Goal: Task Accomplishment & Management: Manage account settings

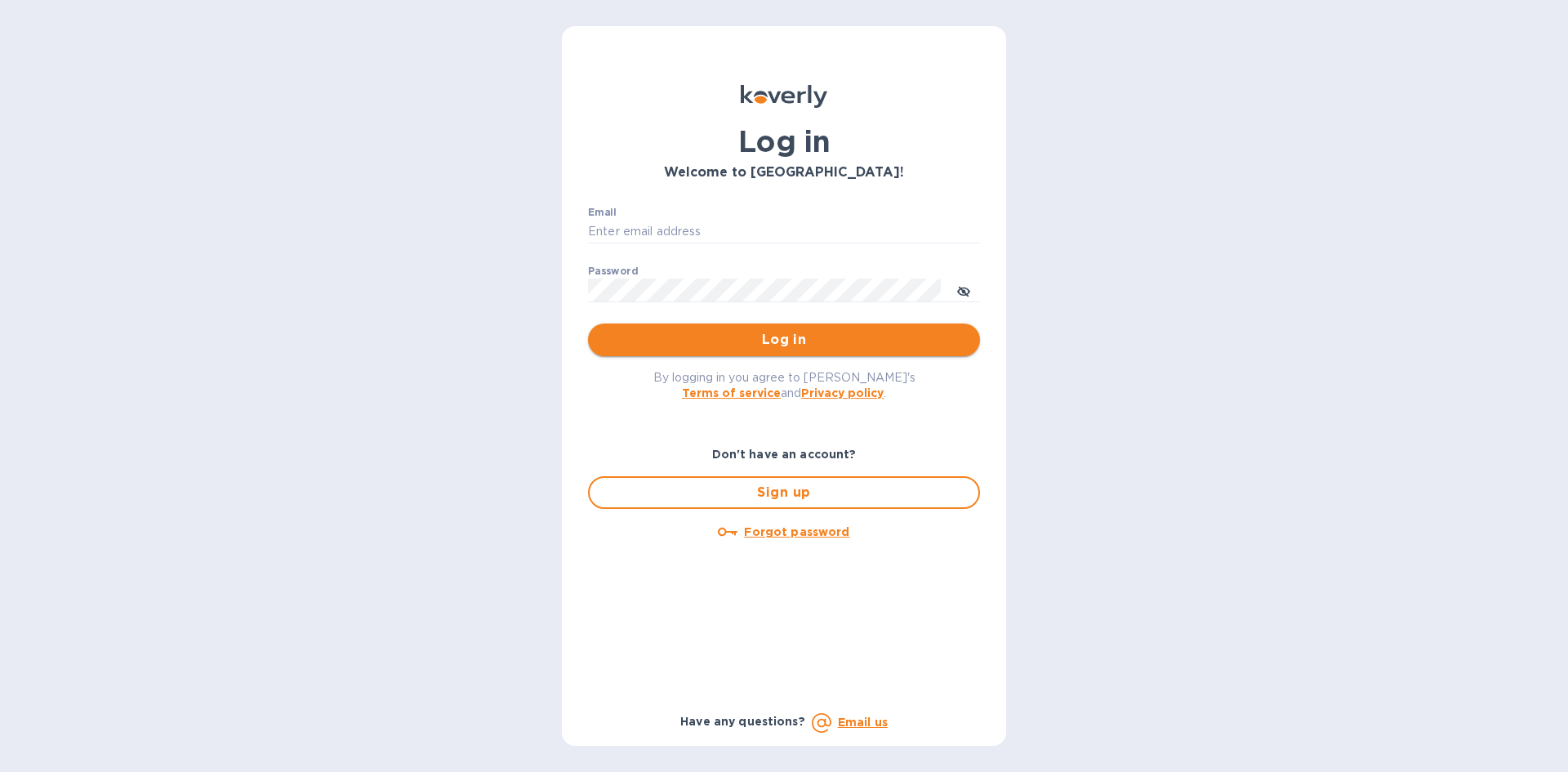
type input "LAYLA@SKYFLOORINGUSA.COM"
click at [740, 335] on span "Log in" at bounding box center [784, 340] width 366 height 20
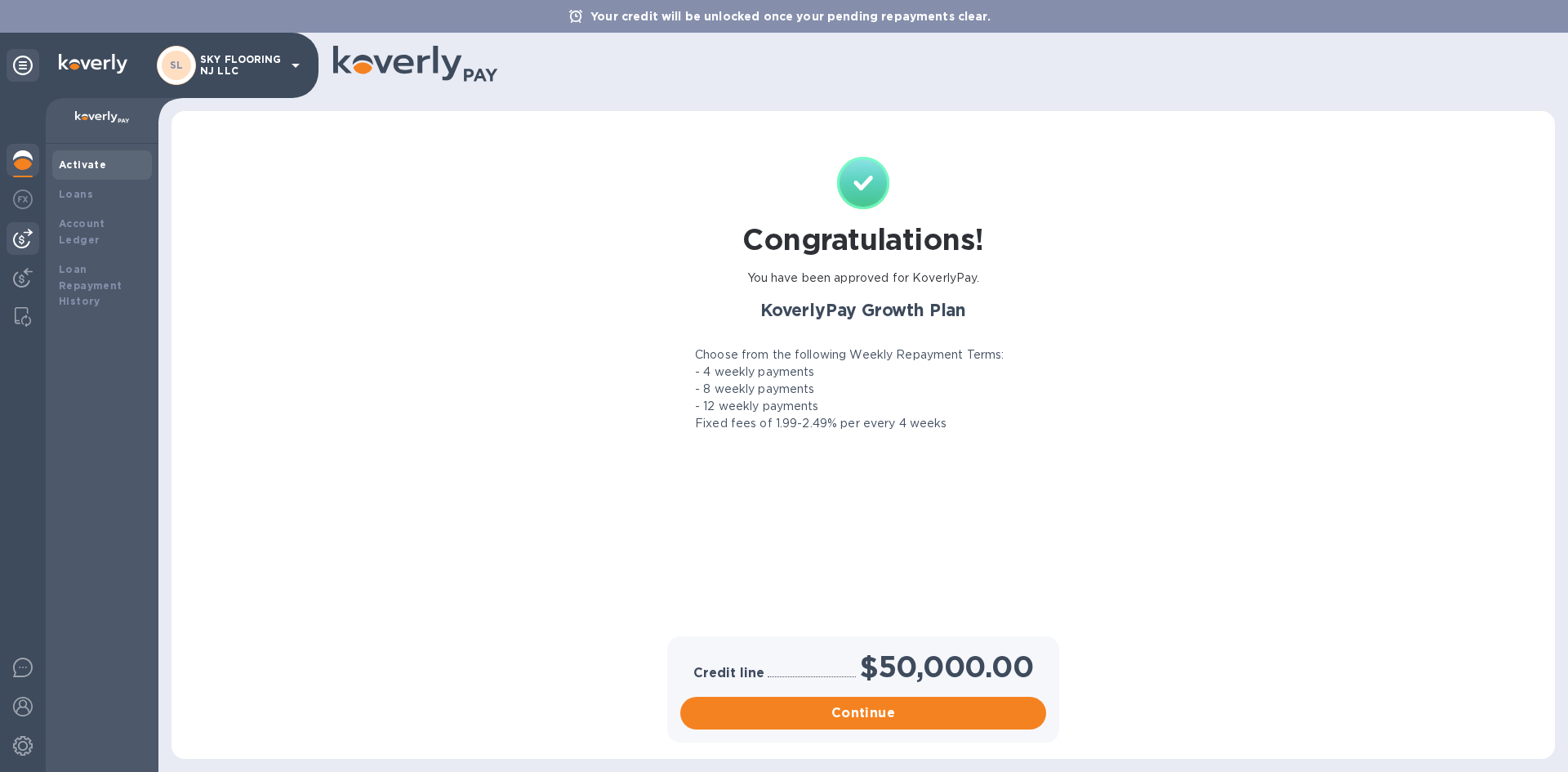
click at [25, 234] on img at bounding box center [23, 239] width 20 height 20
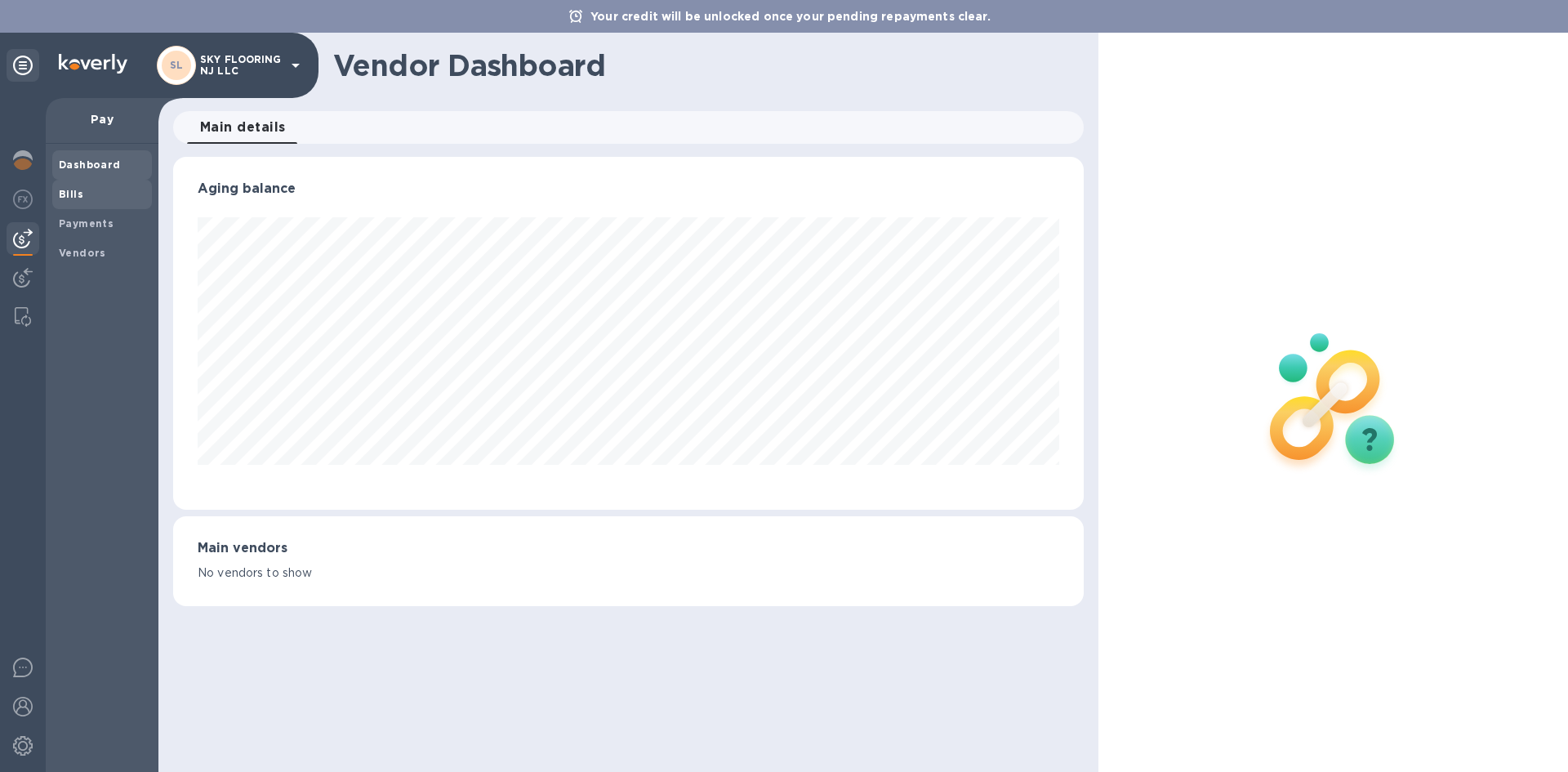
scroll to position [353, 910]
click at [53, 195] on div "Bills" at bounding box center [102, 195] width 100 height 30
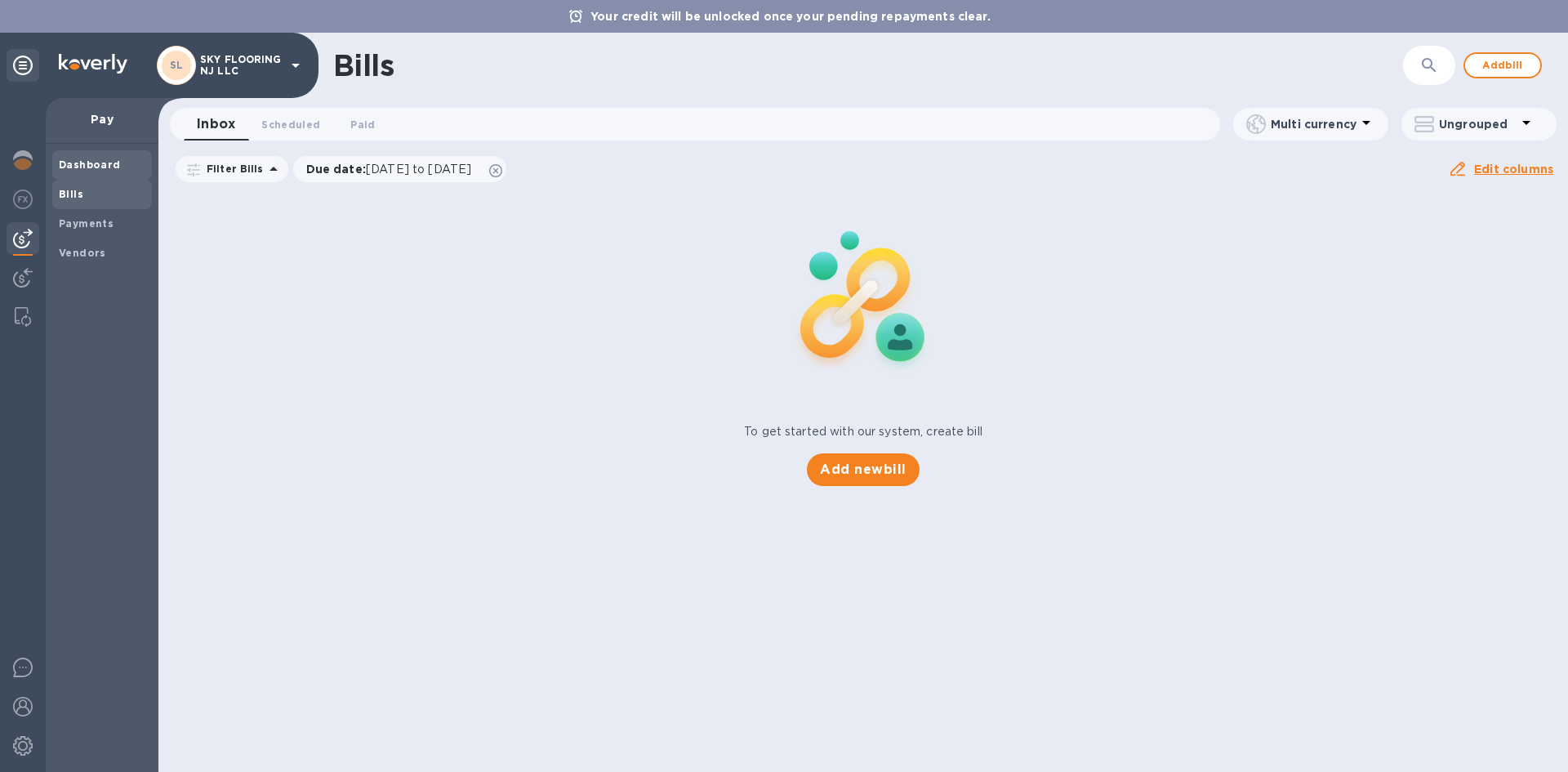
click at [57, 163] on div "Dashboard" at bounding box center [102, 165] width 100 height 30
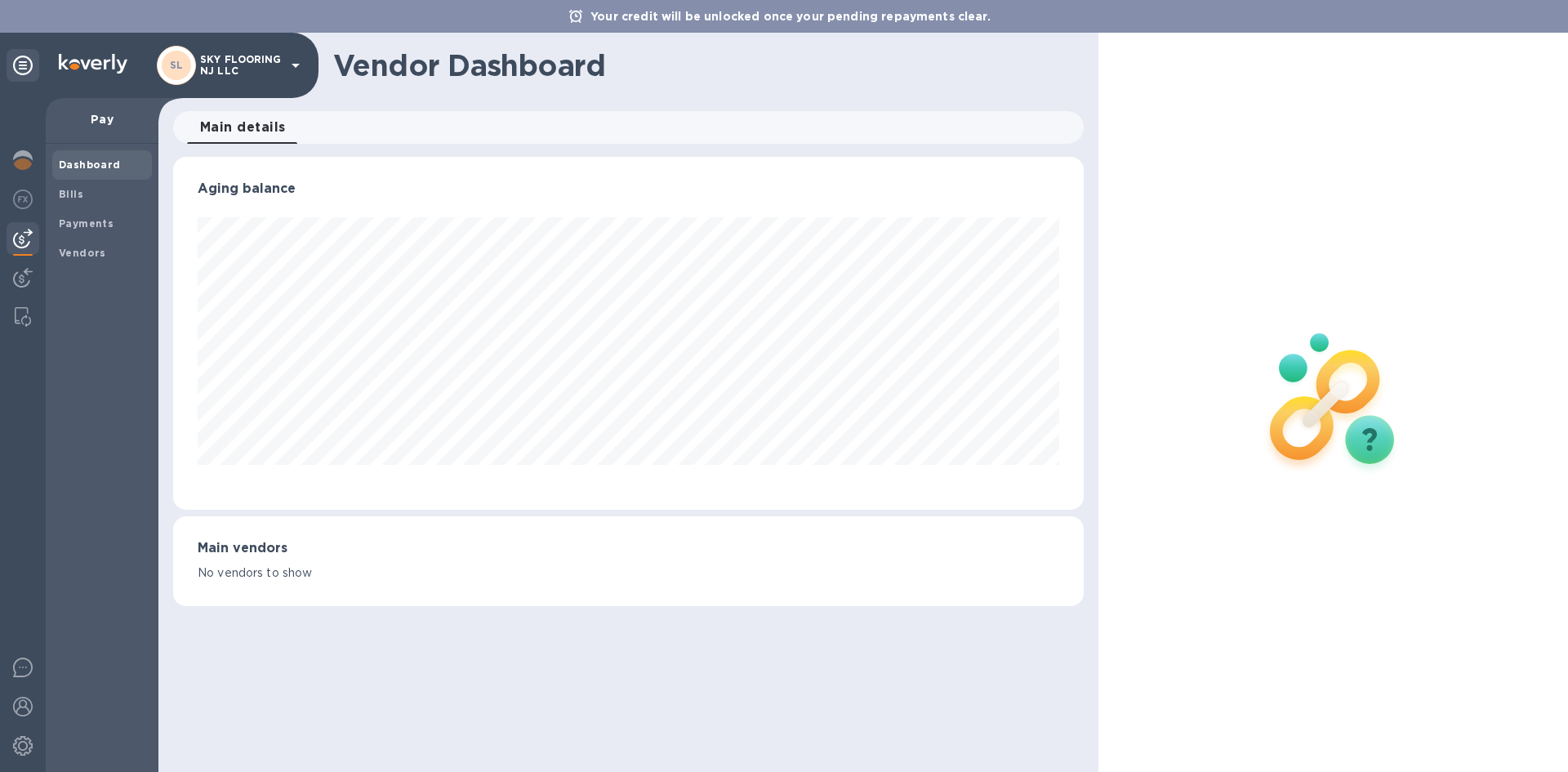
scroll to position [353, 910]
click at [17, 150] on div at bounding box center [23, 162] width 33 height 36
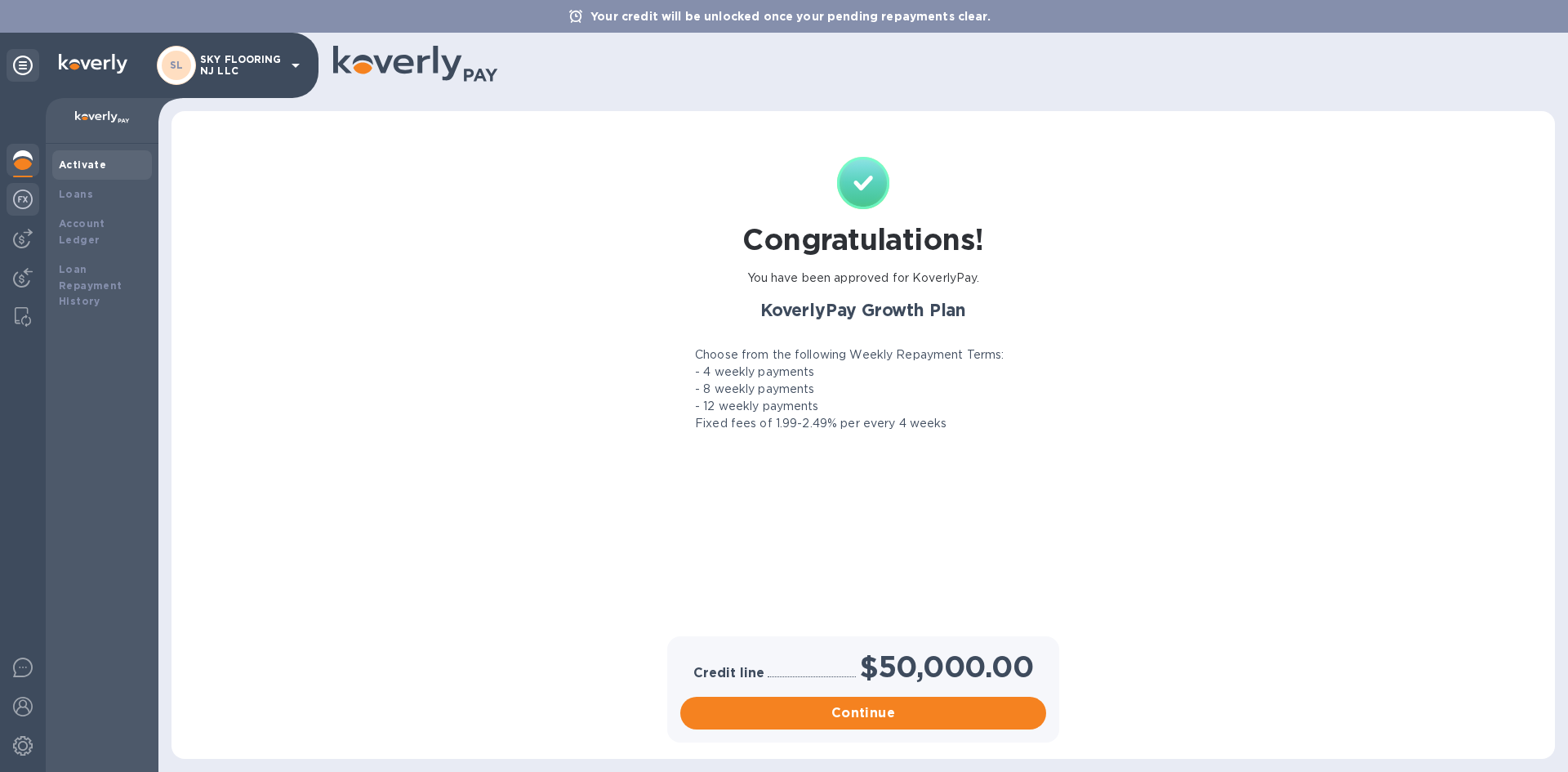
click at [25, 201] on img at bounding box center [23, 199] width 20 height 20
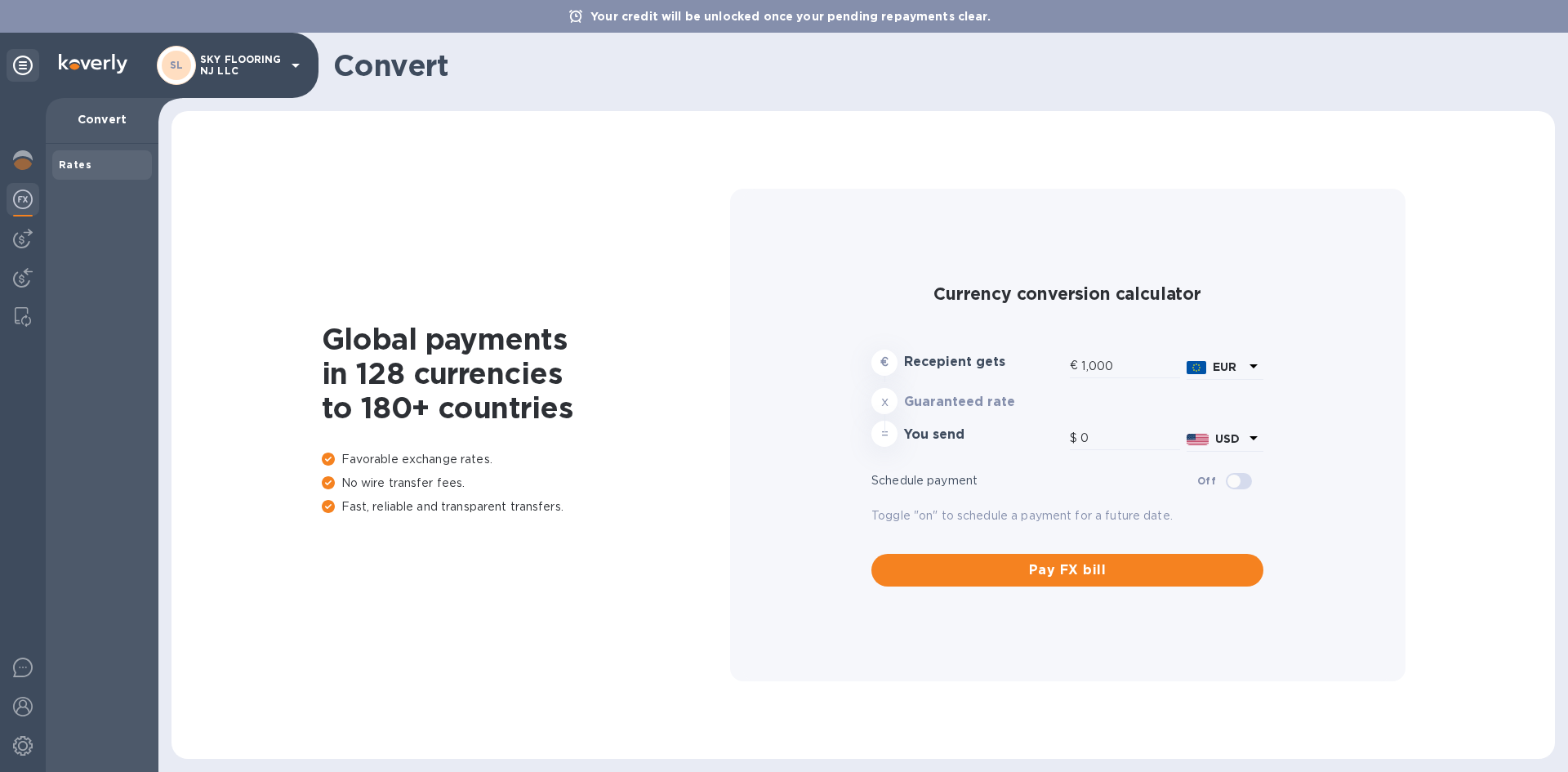
type input "1,181.8"
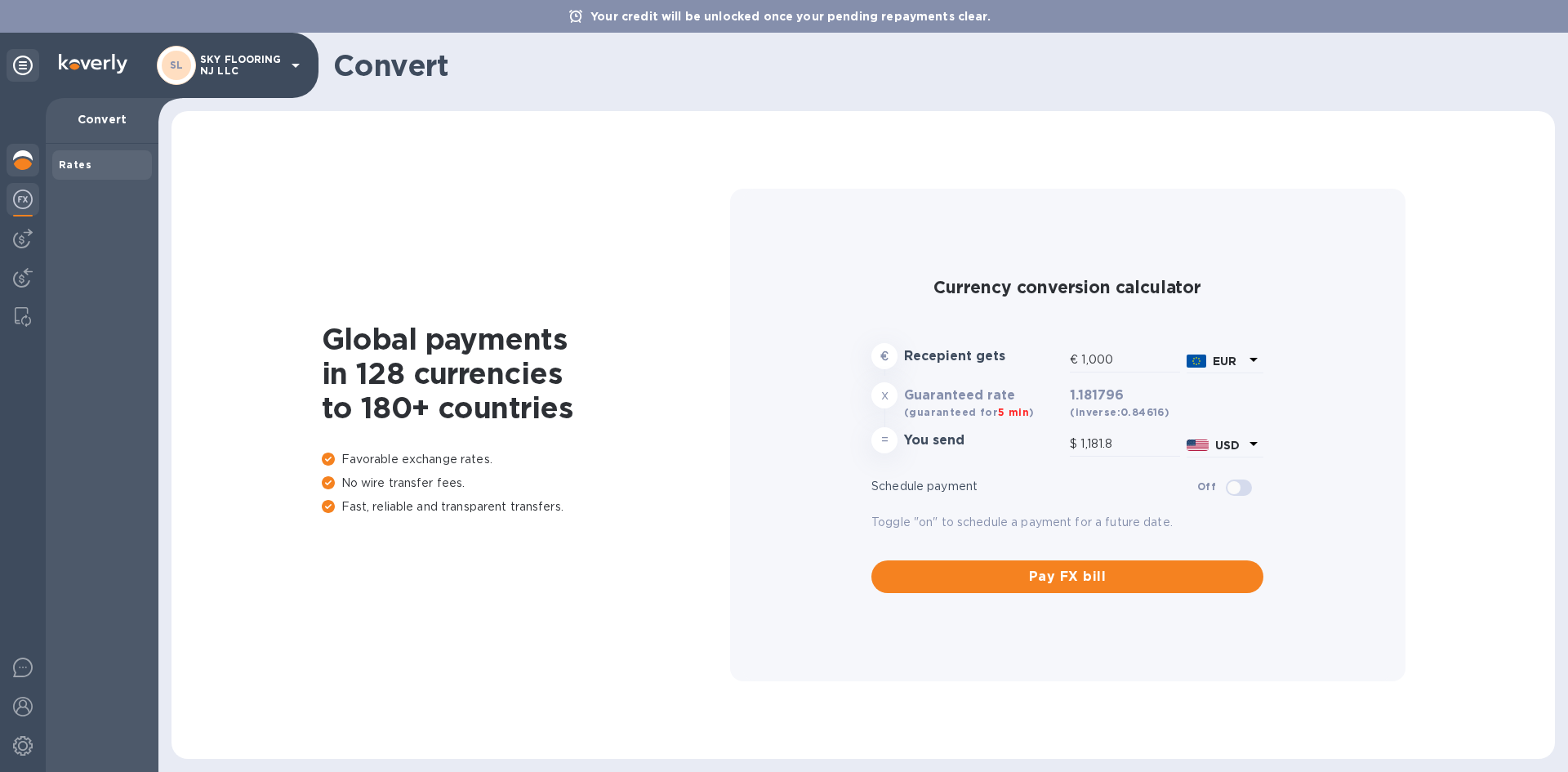
click at [25, 166] on img at bounding box center [23, 160] width 20 height 20
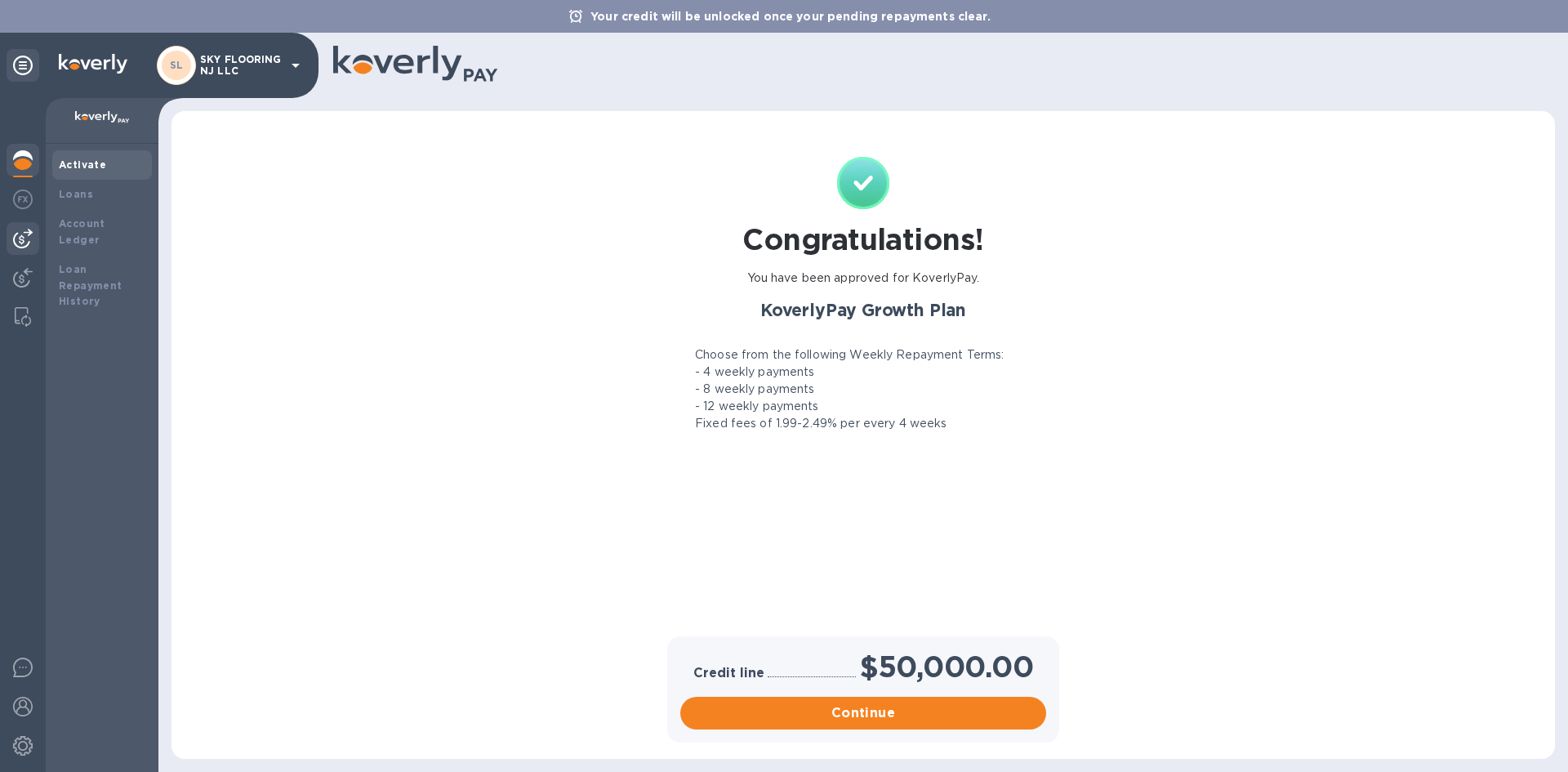
click at [20, 234] on img at bounding box center [23, 239] width 20 height 20
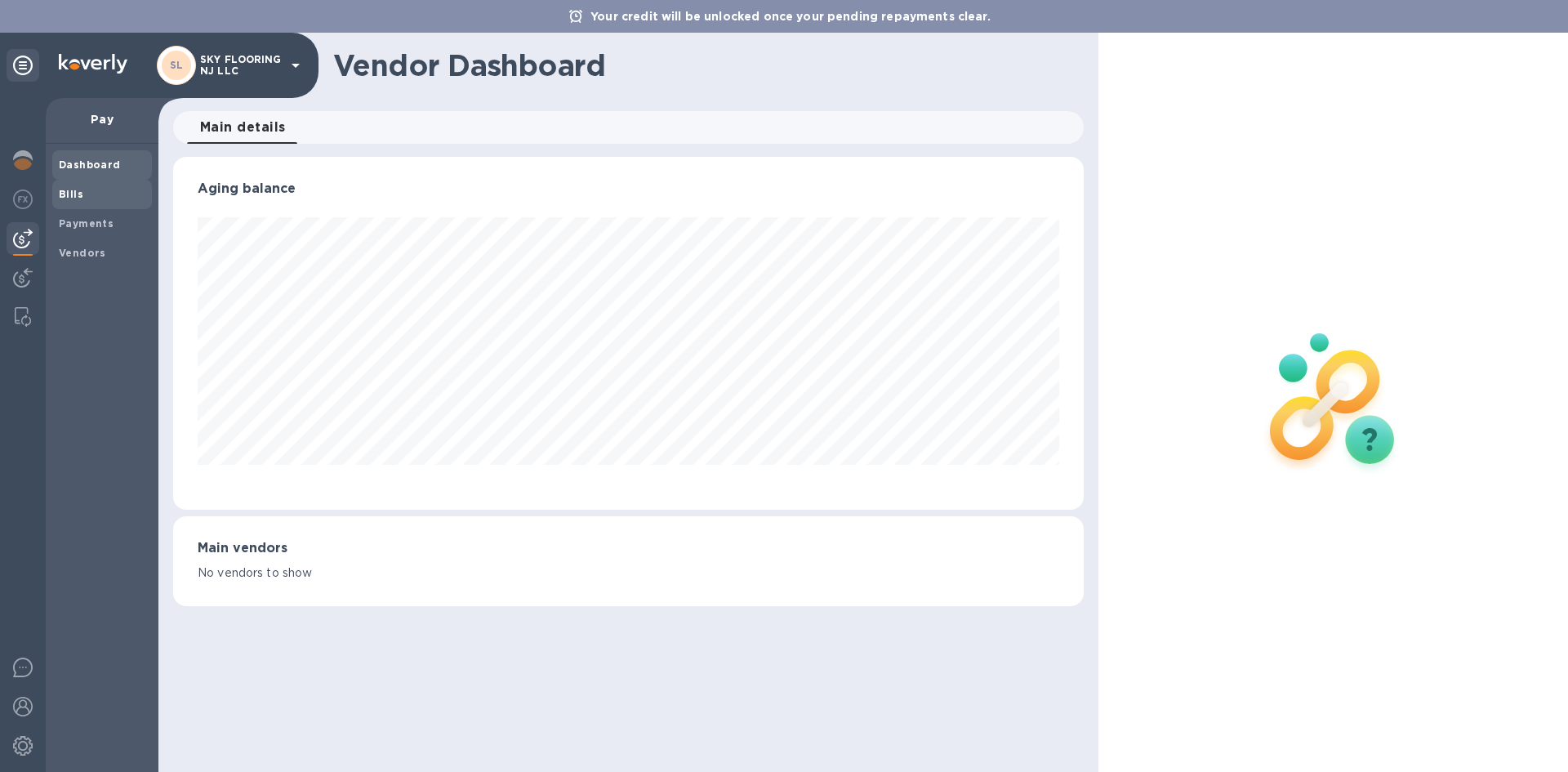
scroll to position [353, 910]
click at [63, 197] on b "Bills" at bounding box center [71, 193] width 25 height 12
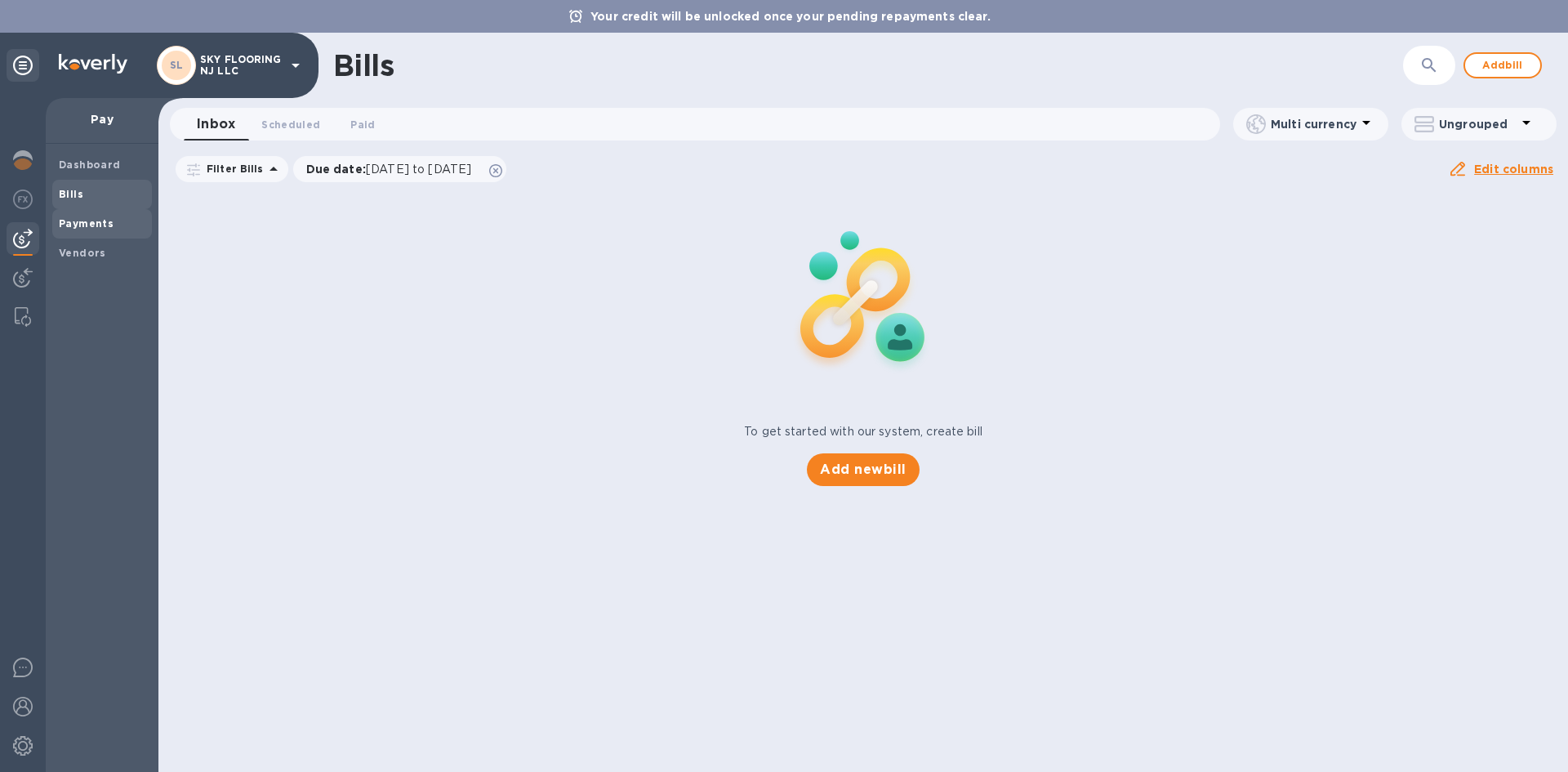
click at [88, 218] on b "Payments" at bounding box center [86, 223] width 54 height 12
